Goal: Task Accomplishment & Management: Complete application form

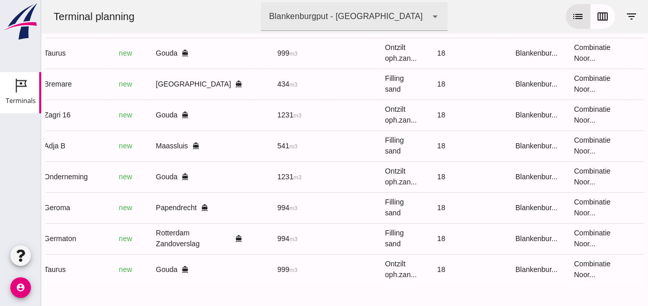
scroll to position [0, 276]
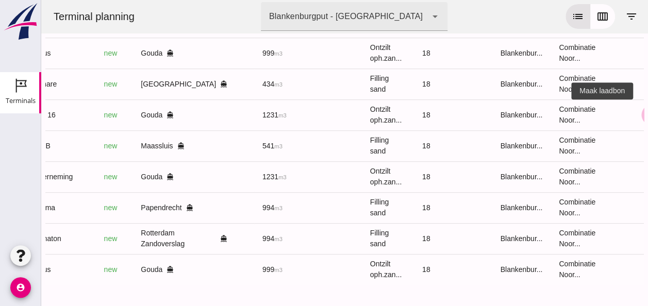
click at [647, 110] on icon "receipt_long" at bounding box center [651, 114] width 9 height 9
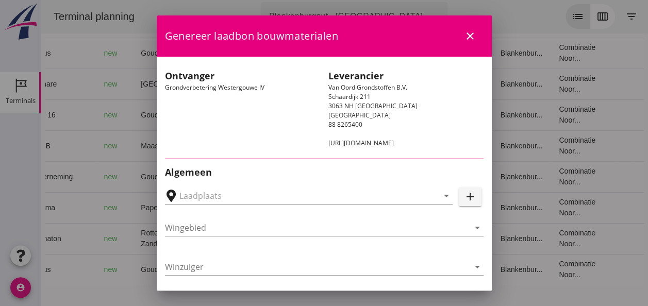
type input "Loswal Fa. J. Bos&Zonen, [GEOGRAPHIC_DATA]"
type input "Zagri 16"
type input "[PERSON_NAME]"
type input "1298"
type input "Ontzilt oph.zand [75] (6120)"
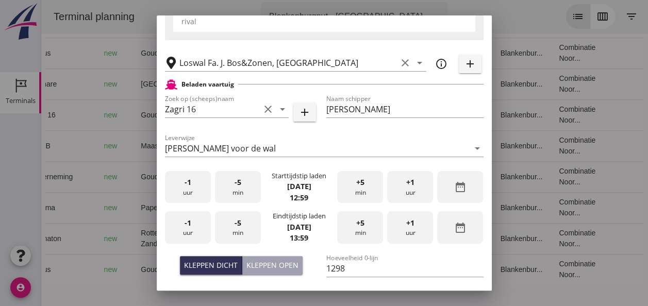
scroll to position [206, 0]
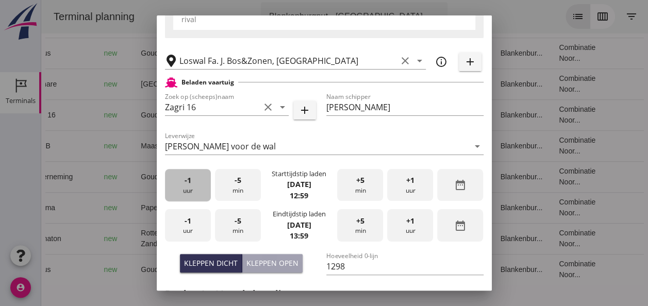
drag, startPoint x: 191, startPoint y: 195, endPoint x: 236, endPoint y: 184, distance: 46.6
click at [197, 195] on div "-1 uur" at bounding box center [188, 185] width 46 height 32
click at [238, 183] on span "-5" at bounding box center [237, 180] width 7 height 11
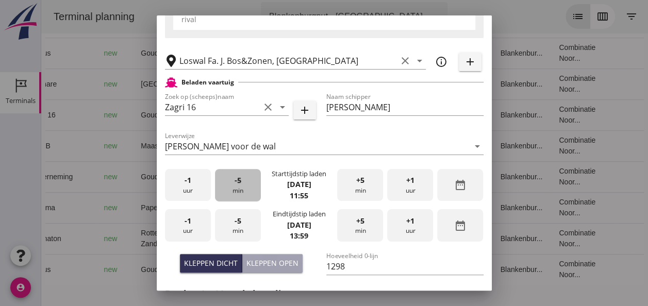
click at [239, 183] on span "-5" at bounding box center [237, 180] width 7 height 11
click at [239, 183] on div "-5 min" at bounding box center [238, 185] width 46 height 32
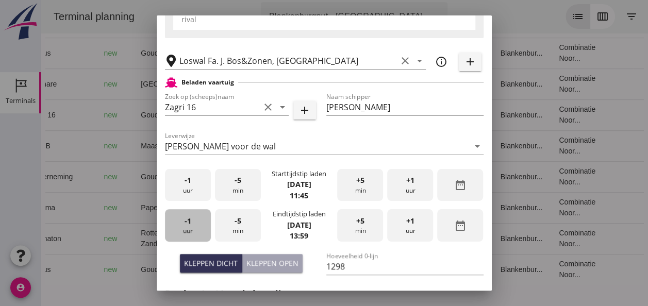
click at [195, 230] on div "-1 uur" at bounding box center [188, 225] width 46 height 32
click at [237, 225] on span "-5" at bounding box center [237, 220] width 7 height 11
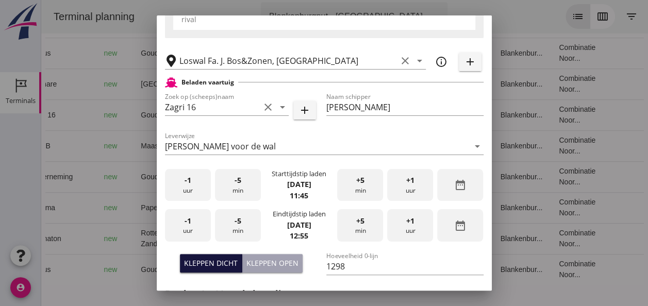
click at [223, 261] on div "Kleppen dicht" at bounding box center [211, 263] width 54 height 11
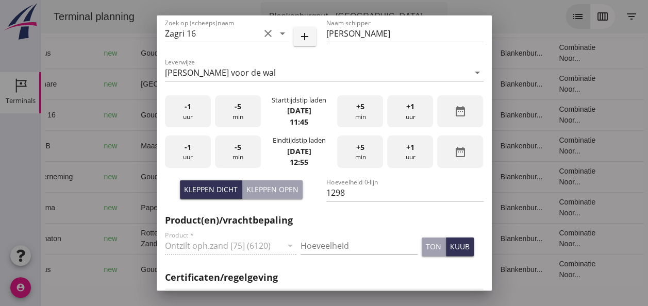
scroll to position [361, 0]
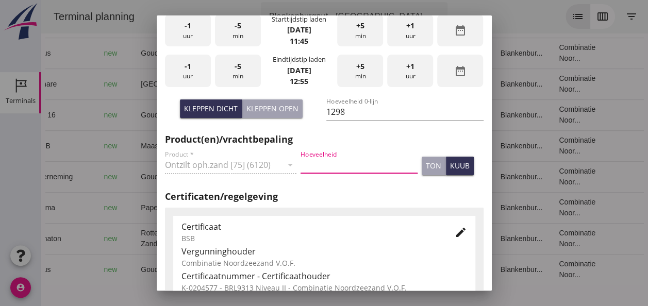
click at [314, 167] on input "Hoeveelheid" at bounding box center [358, 165] width 117 height 16
type input "1298"
click at [450, 161] on div "kuub" at bounding box center [460, 165] width 20 height 11
click at [454, 233] on icon "edit" at bounding box center [460, 232] width 12 height 12
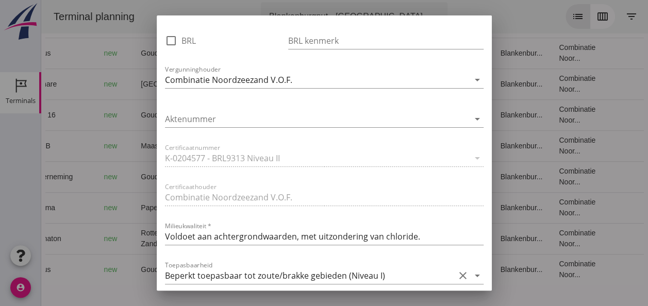
scroll to position [721, 0]
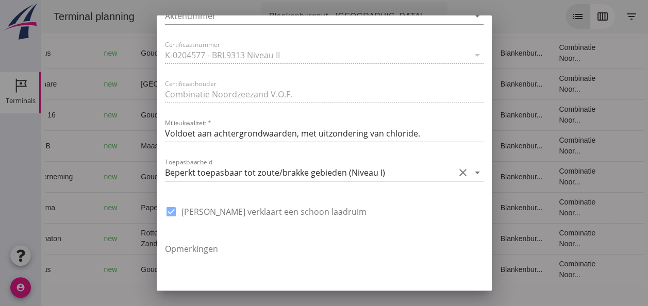
click at [471, 172] on icon "arrow_drop_down" at bounding box center [477, 172] width 12 height 12
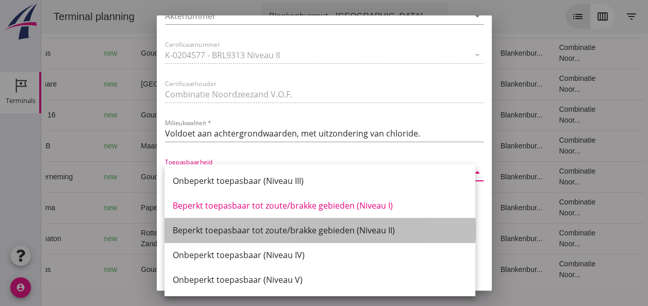
click at [383, 229] on div "Beperkt toepasbaar tot zoute/brakke gebieden (Niveau II)" at bounding box center [320, 230] width 294 height 12
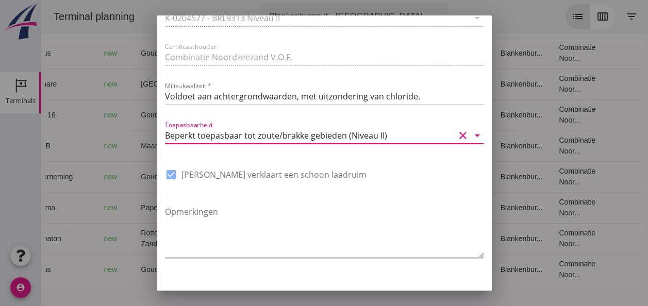
scroll to position [781, 0]
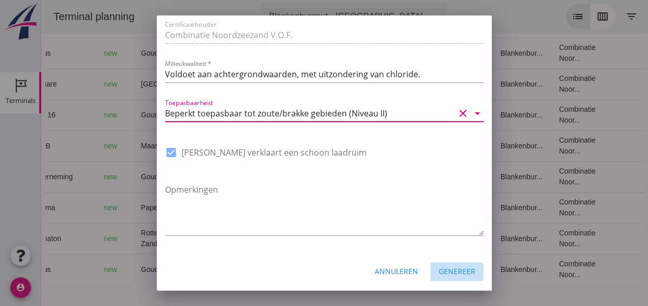
click at [449, 270] on div "Genereer" at bounding box center [456, 271] width 37 height 11
